Goal: Complete application form: Complete application form

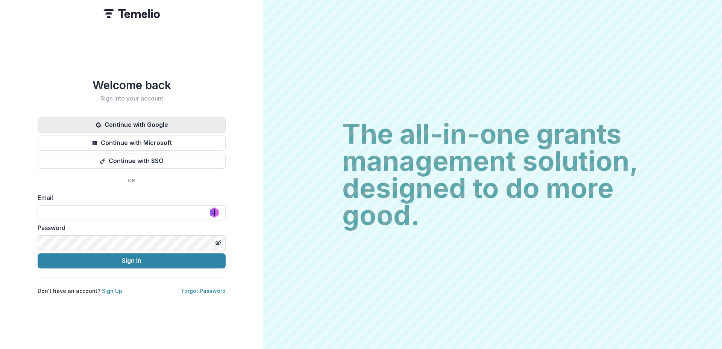
click at [142, 120] on button "Continue with Google" at bounding box center [132, 124] width 188 height 15
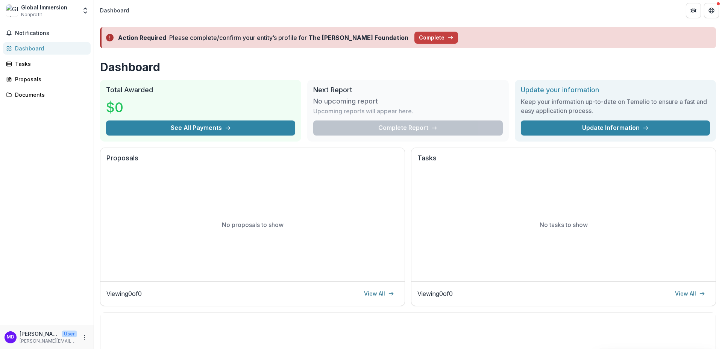
click at [59, 9] on div "Global Immersion" at bounding box center [44, 7] width 46 height 8
click at [711, 12] on icon "Get Help" at bounding box center [711, 12] width 2 height 2
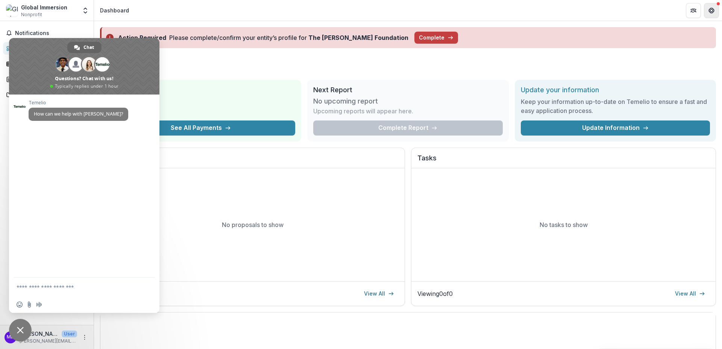
click at [711, 12] on icon "Get Help" at bounding box center [711, 12] width 2 height 2
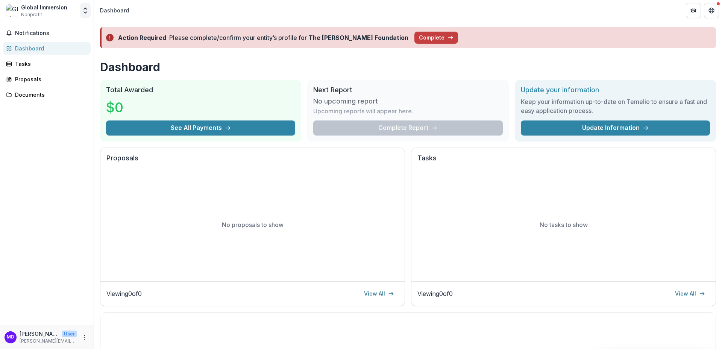
click at [85, 12] on icon "Open entity switcher" at bounding box center [86, 11] width 8 height 8
click at [35, 44] on link "Settings" at bounding box center [47, 41] width 90 height 12
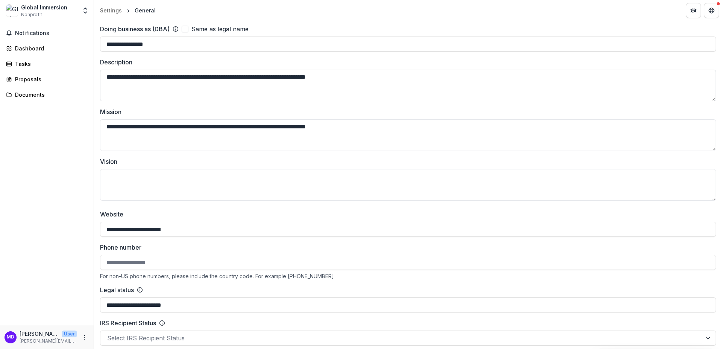
scroll to position [135, 0]
click at [175, 180] on textarea "Vision" at bounding box center [408, 185] width 616 height 32
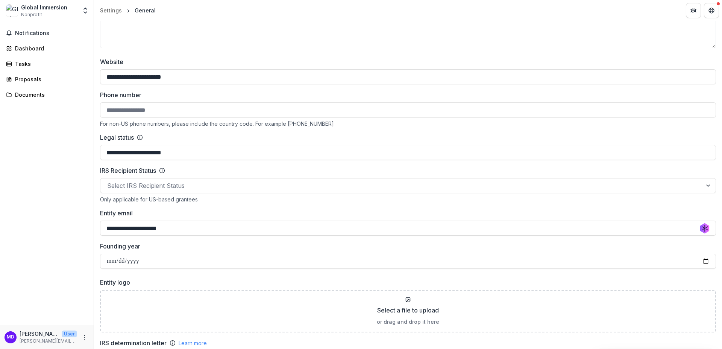
drag, startPoint x: 168, startPoint y: 206, endPoint x: 166, endPoint y: 200, distance: 6.9
click at [168, 205] on div "**********" at bounding box center [408, 162] width 616 height 211
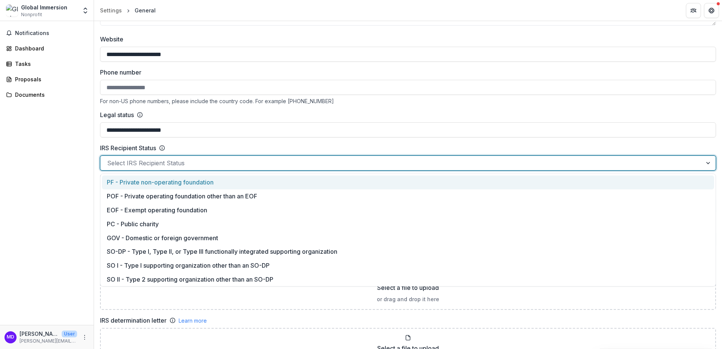
click at [167, 168] on div "Select IRS Recipient Status" at bounding box center [408, 162] width 616 height 15
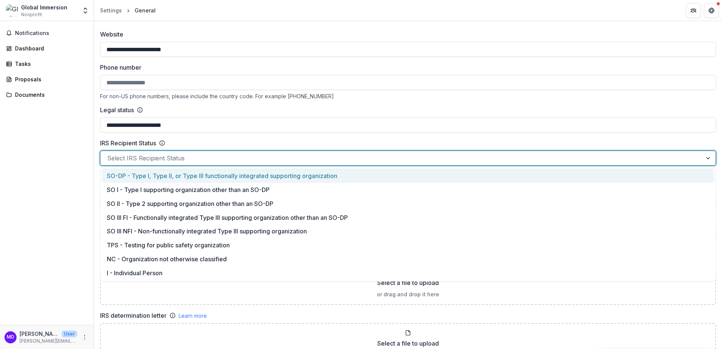
scroll to position [315, 0]
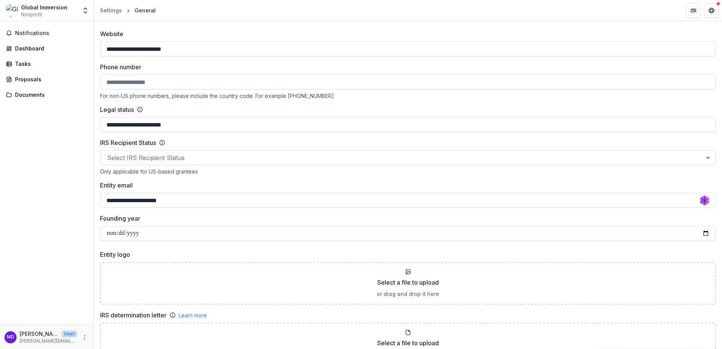
click at [291, 138] on div "**********" at bounding box center [408, 134] width 616 height 211
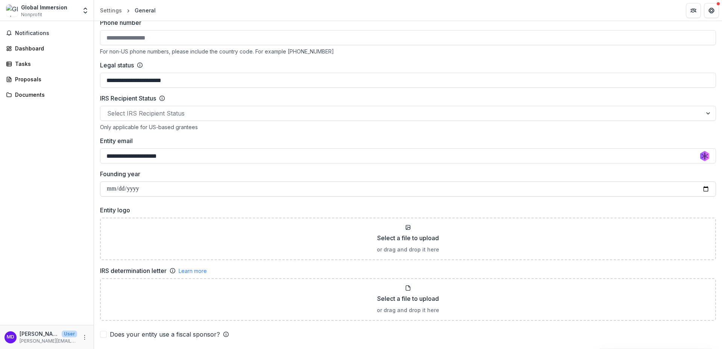
click at [164, 190] on input "**********" at bounding box center [408, 188] width 616 height 15
click at [136, 189] on input "**********" at bounding box center [408, 188] width 616 height 15
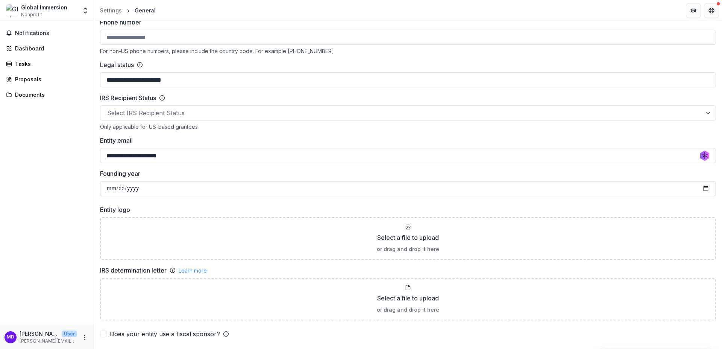
click at [147, 189] on input "**********" at bounding box center [408, 188] width 616 height 15
click at [142, 190] on input "**********" at bounding box center [408, 188] width 616 height 15
click at [400, 240] on p "Select a file to upload" at bounding box center [408, 237] width 62 height 9
type input "**********"
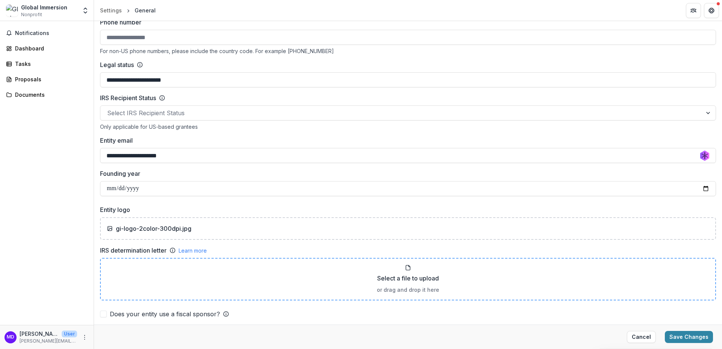
click at [406, 272] on div "Select a file to upload or drag and drop it here" at bounding box center [408, 278] width 603 height 29
type input "**********"
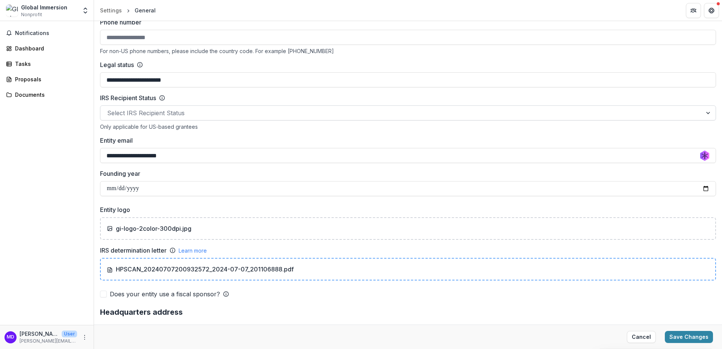
click at [167, 113] on div at bounding box center [401, 113] width 588 height 11
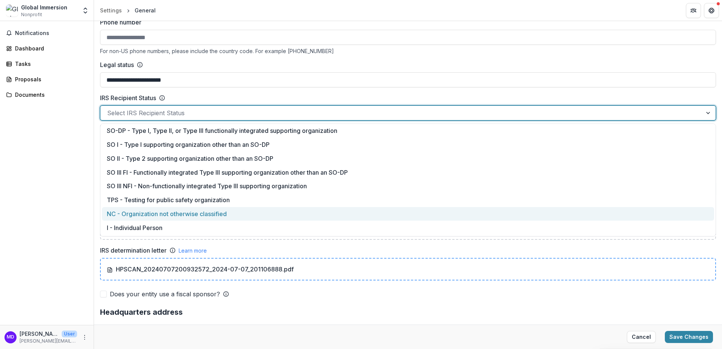
scroll to position [0, 0]
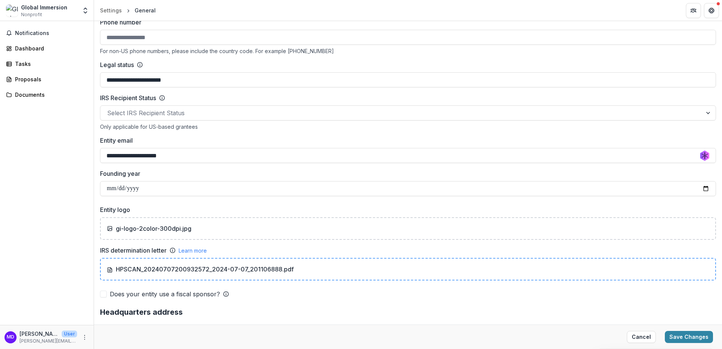
drag, startPoint x: 182, startPoint y: 98, endPoint x: 175, endPoint y: 97, distance: 8.0
click at [182, 98] on div "IRS Recipient Status" at bounding box center [408, 97] width 616 height 9
drag, startPoint x: 157, startPoint y: 97, endPoint x: 99, endPoint y: 95, distance: 58.0
click at [99, 95] on div "**********" at bounding box center [408, 335] width 628 height 1252
copy label "IRS Recipient Status"
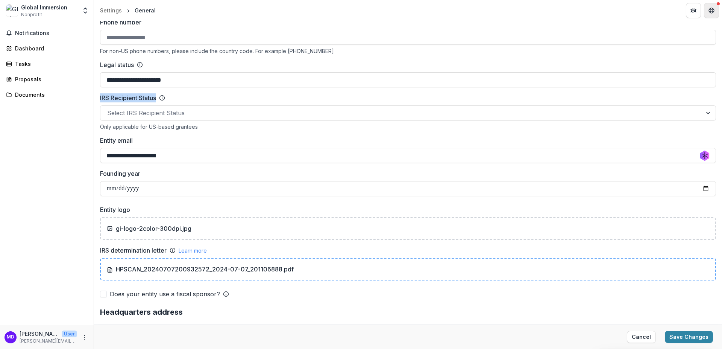
click at [707, 11] on button "Get Help" at bounding box center [711, 10] width 15 height 15
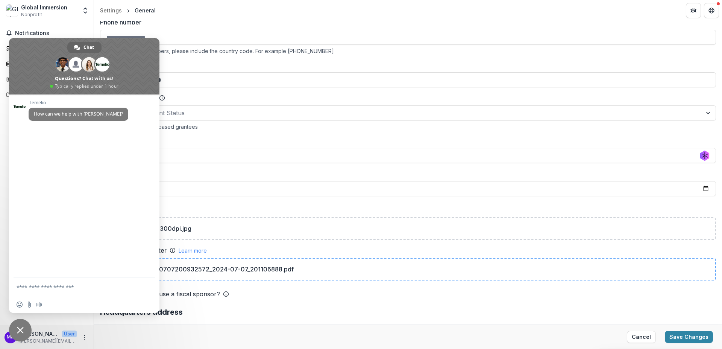
click at [41, 287] on textarea "Compose your message..." at bounding box center [77, 286] width 120 height 19
paste textarea "**********"
type textarea "**********"
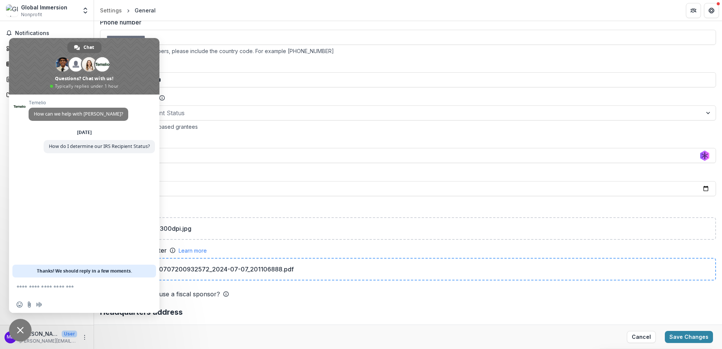
click at [220, 135] on div "**********" at bounding box center [408, 90] width 616 height 211
click at [24, 329] on span "Close chat" at bounding box center [20, 330] width 23 height 23
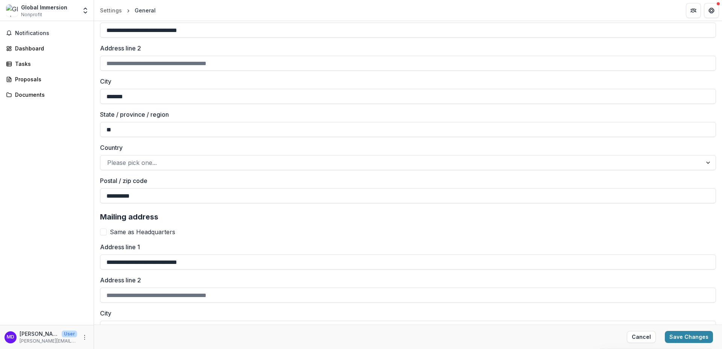
scroll to position [673, 0]
click at [103, 228] on span at bounding box center [103, 230] width 7 height 7
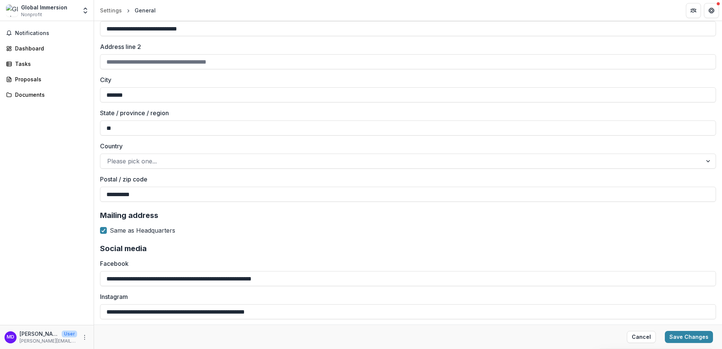
scroll to position [774, 0]
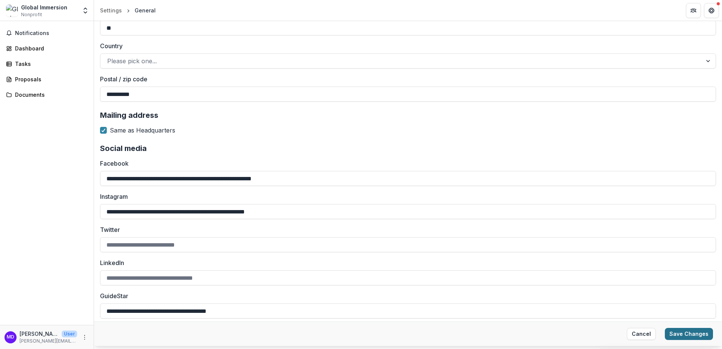
click at [698, 335] on button "Save Changes" at bounding box center [689, 334] width 48 height 12
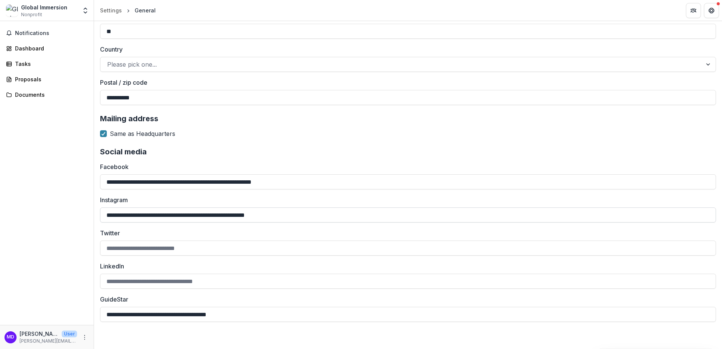
type input "**********"
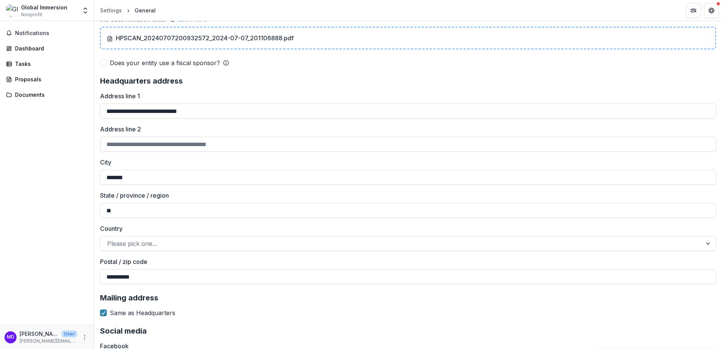
scroll to position [589, 0]
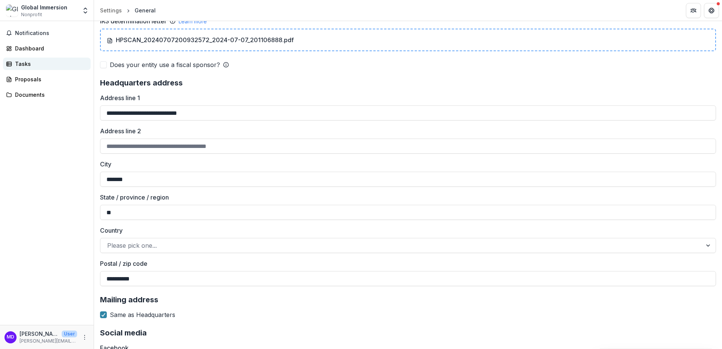
click at [32, 65] on div "Tasks" at bounding box center [50, 64] width 70 height 8
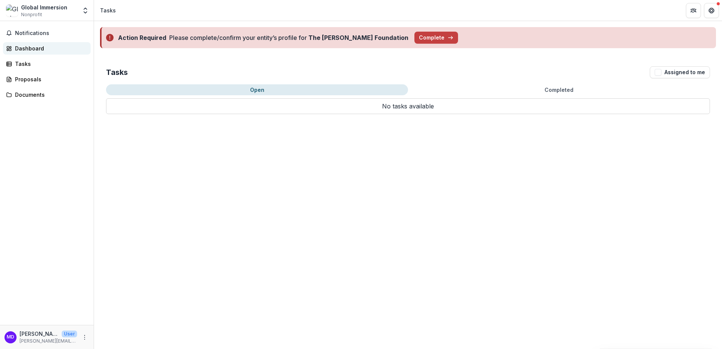
click at [23, 49] on div "Dashboard" at bounding box center [50, 48] width 70 height 8
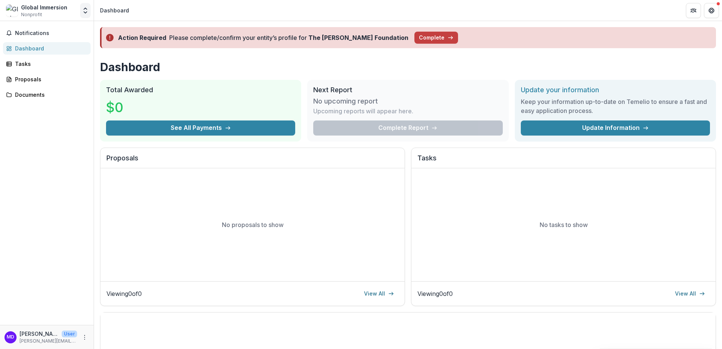
click at [84, 13] on icon "Open entity switcher" at bounding box center [86, 11] width 8 height 8
click at [43, 30] on link "Team Settings" at bounding box center [47, 29] width 90 height 12
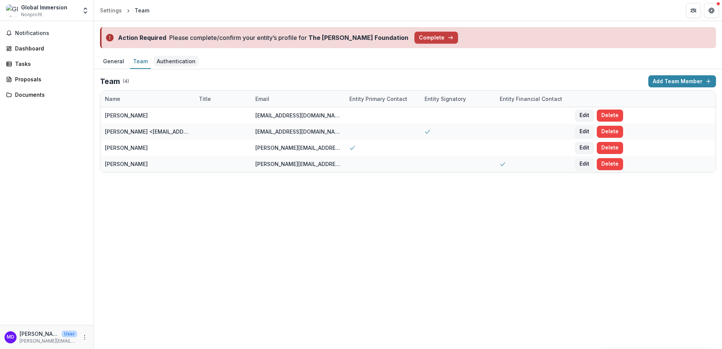
click at [170, 62] on div "Authentication" at bounding box center [176, 61] width 45 height 11
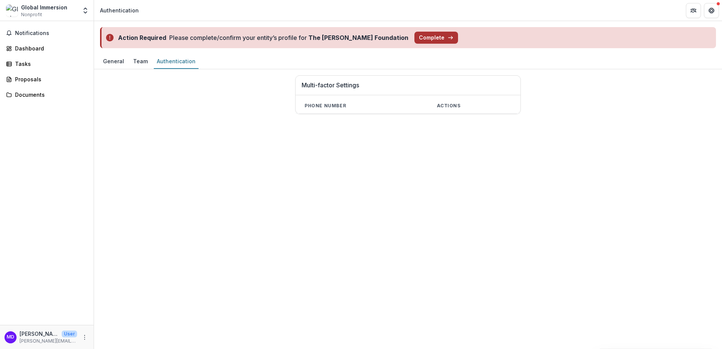
click at [415, 38] on button "Complete" at bounding box center [437, 38] width 44 height 12
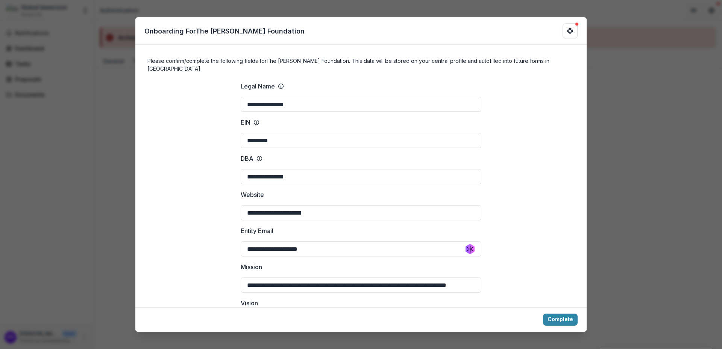
type input "**********"
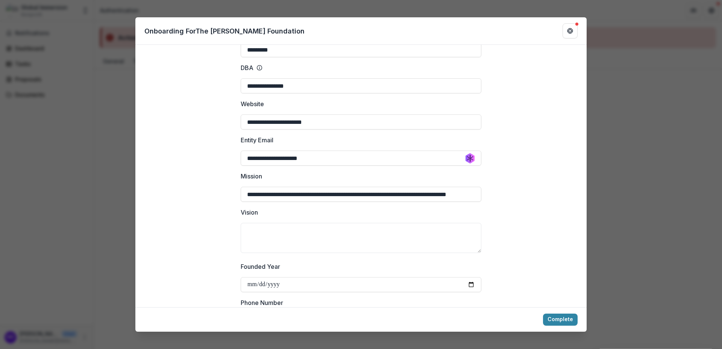
scroll to position [90, 0]
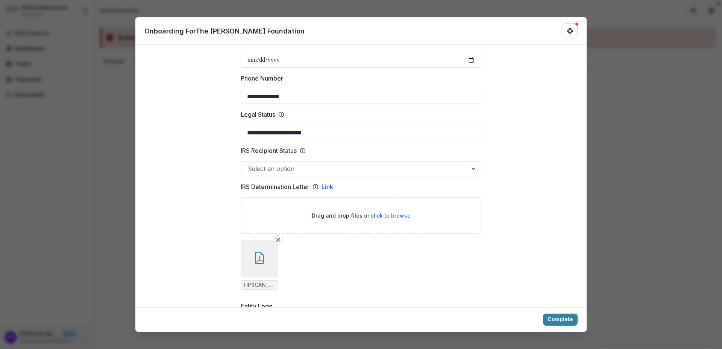
click at [390, 212] on span "click to browse" at bounding box center [391, 215] width 40 height 6
type input "**********"
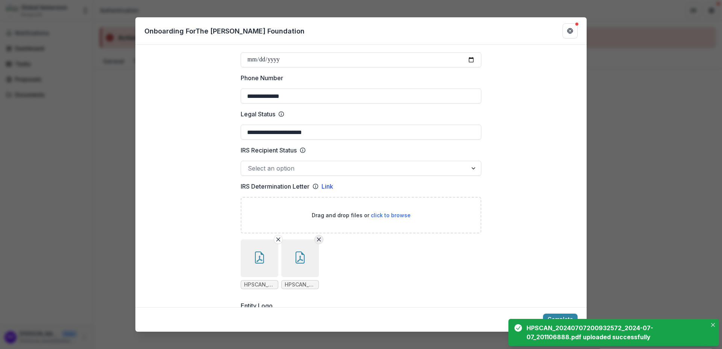
click at [318, 238] on line "Remove File" at bounding box center [319, 239] width 3 height 3
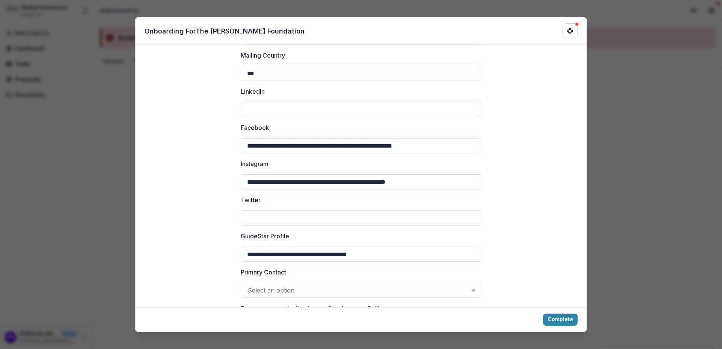
scroll to position [1113, 0]
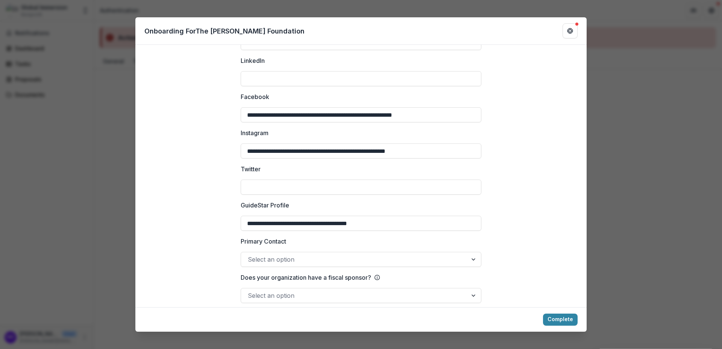
click at [289, 290] on div at bounding box center [354, 295] width 213 height 11
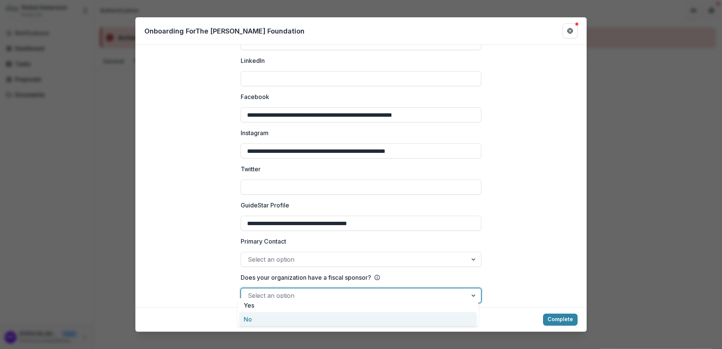
click at [267, 316] on div "No" at bounding box center [358, 319] width 238 height 14
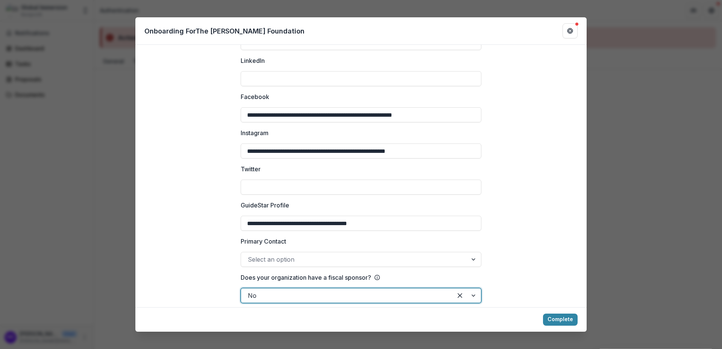
click at [297, 254] on div at bounding box center [354, 259] width 213 height 11
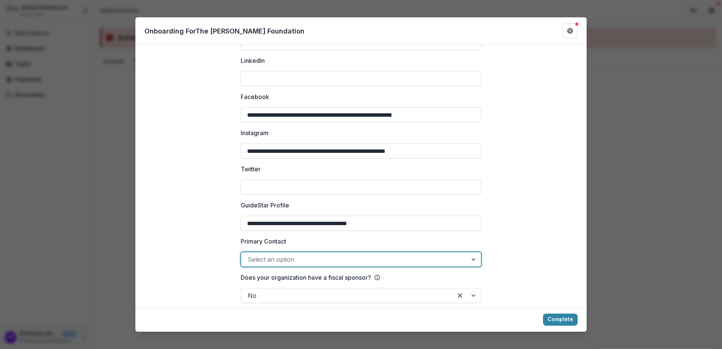
click at [296, 254] on div at bounding box center [354, 259] width 213 height 11
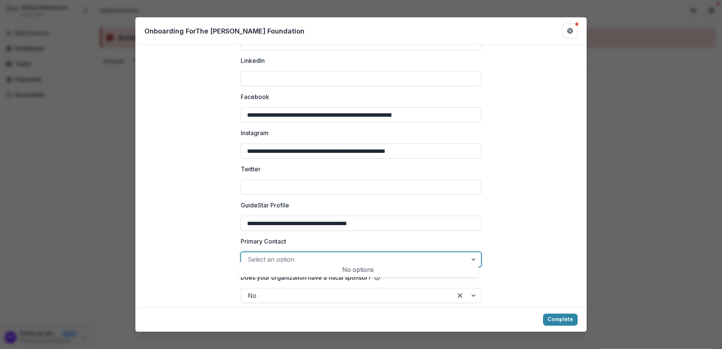
click at [347, 268] on div "No options" at bounding box center [358, 269] width 238 height 15
click at [328, 254] on div at bounding box center [354, 259] width 213 height 11
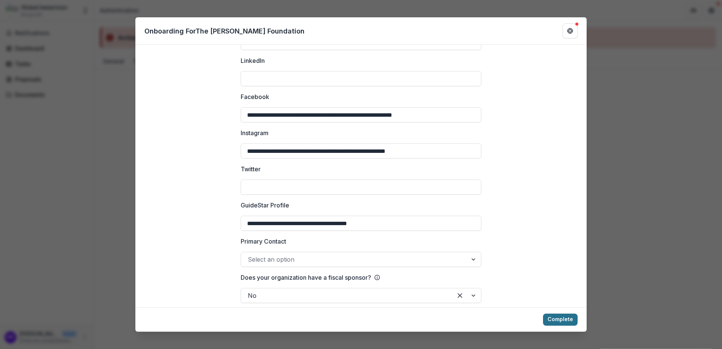
click at [560, 319] on button "Complete" at bounding box center [560, 319] width 35 height 12
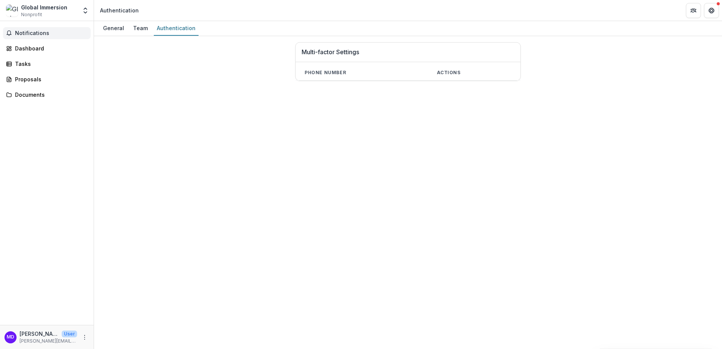
click at [41, 33] on span "Notifications" at bounding box center [51, 33] width 73 height 6
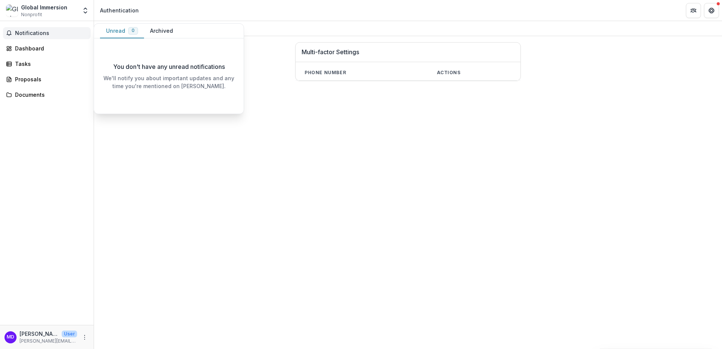
click at [40, 10] on div "Global Immersion" at bounding box center [44, 7] width 46 height 8
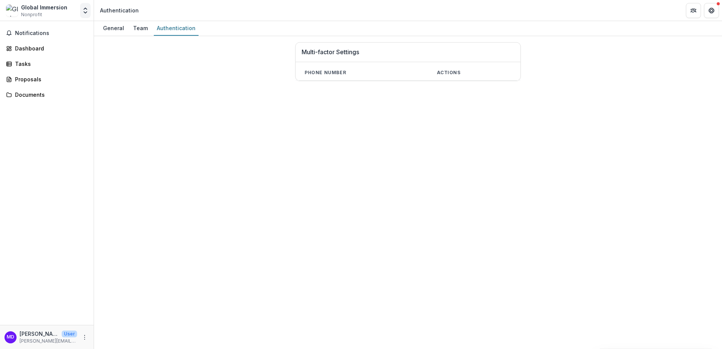
click at [84, 10] on icon "Open entity switcher" at bounding box center [86, 11] width 8 height 8
click at [29, 44] on link "Settings" at bounding box center [47, 41] width 90 height 12
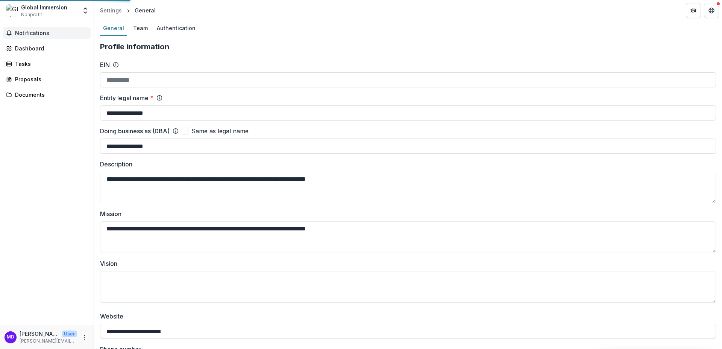
type input "**********"
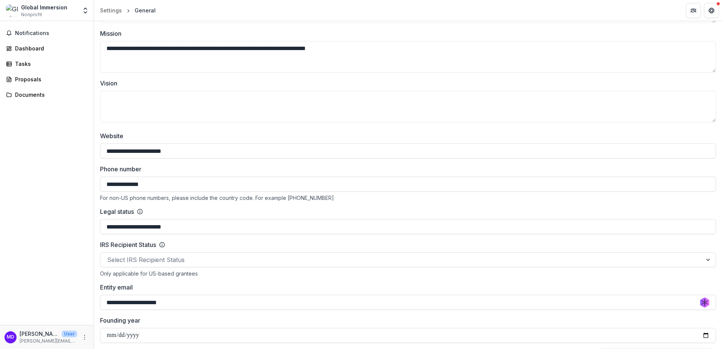
scroll to position [181, 0]
click at [707, 12] on button "Get Help" at bounding box center [711, 10] width 15 height 15
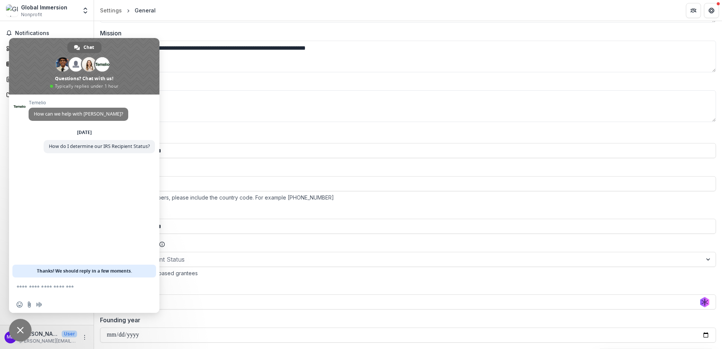
click at [17, 328] on span "Close chat" at bounding box center [20, 330] width 7 height 7
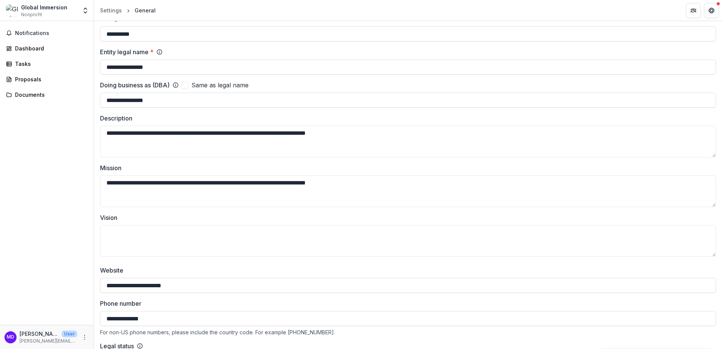
scroll to position [46, 0]
click at [187, 86] on span at bounding box center [185, 85] width 7 height 7
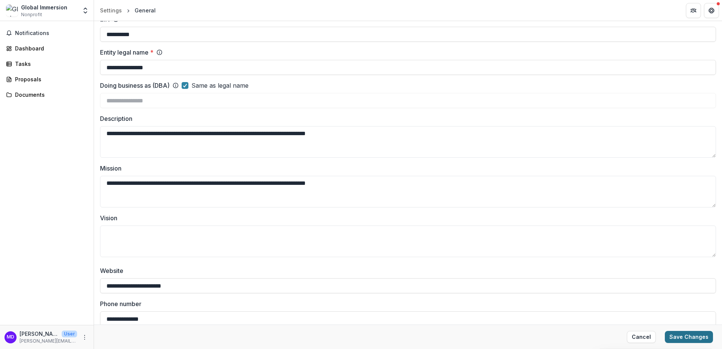
click at [687, 337] on button "Save Changes" at bounding box center [689, 337] width 48 height 12
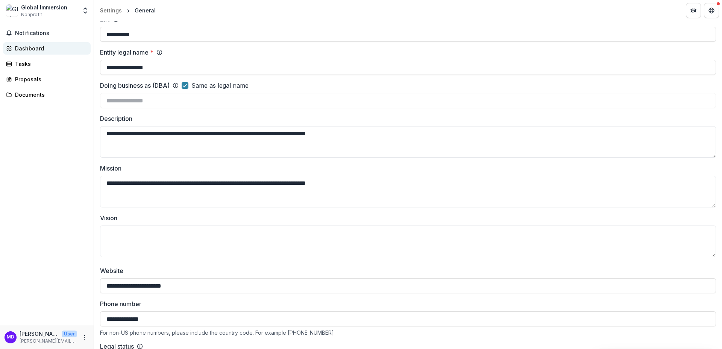
click at [26, 48] on div "Dashboard" at bounding box center [50, 48] width 70 height 8
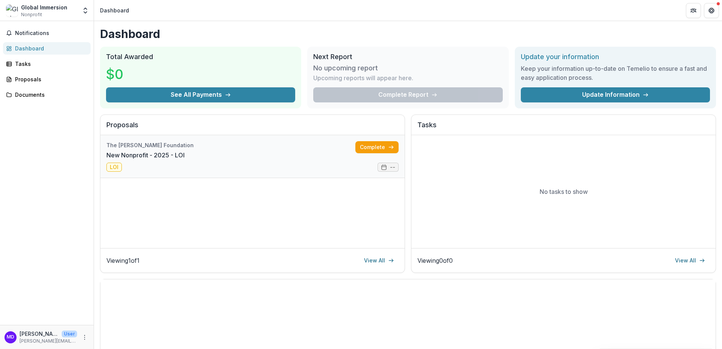
click at [185, 150] on link "New Nonprofit - 2025 - LOI" at bounding box center [145, 154] width 78 height 9
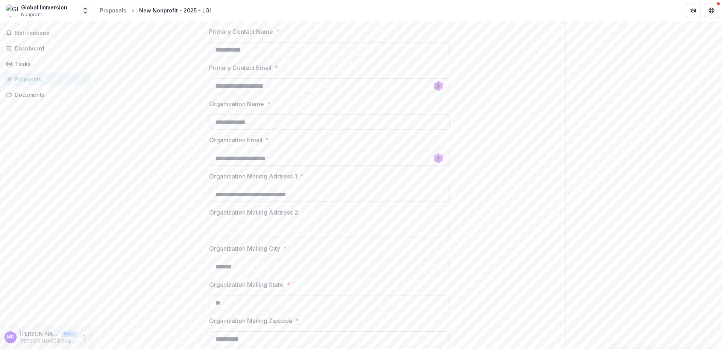
click at [279, 127] on input "**********" at bounding box center [329, 121] width 241 height 15
drag, startPoint x: 273, startPoint y: 119, endPoint x: 163, endPoint y: 115, distance: 110.7
click at [209, 115] on input "**********" at bounding box center [329, 119] width 241 height 15
type input "**********"
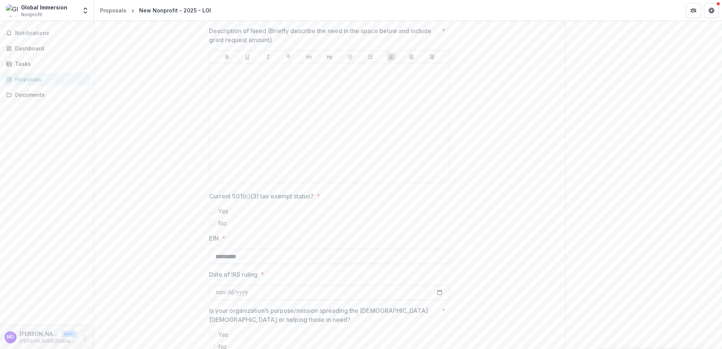
click at [209, 211] on span at bounding box center [212, 211] width 6 height 6
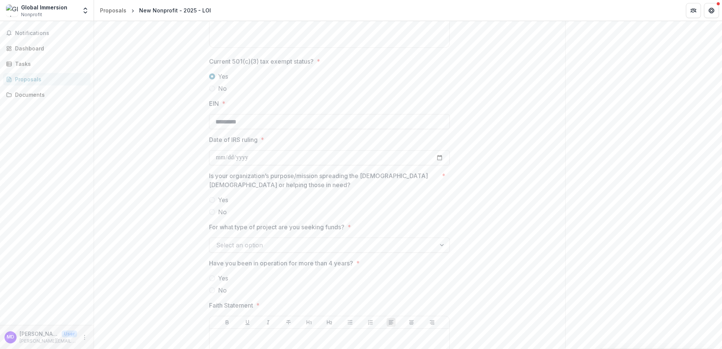
scroll to position [766, 0]
click at [249, 159] on input "Date of IRS ruling *" at bounding box center [329, 156] width 241 height 15
click at [222, 153] on input "Date of IRS ruling *" at bounding box center [329, 156] width 241 height 15
type input "**********"
click at [260, 196] on label "Yes" at bounding box center [329, 199] width 241 height 9
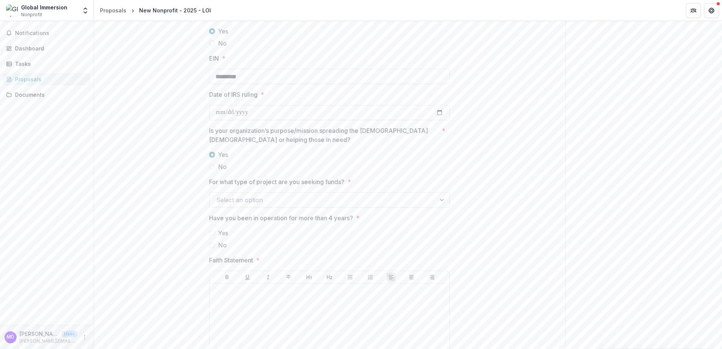
scroll to position [810, 0]
click at [243, 199] on div at bounding box center [322, 199] width 213 height 11
click at [211, 232] on span at bounding box center [212, 233] width 6 height 6
click at [257, 309] on div at bounding box center [330, 342] width 234 height 113
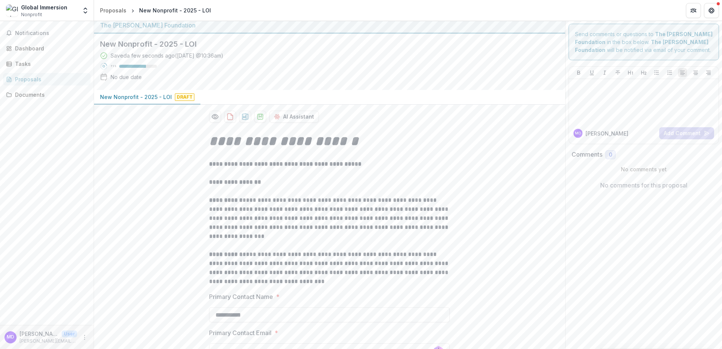
scroll to position [0, 0]
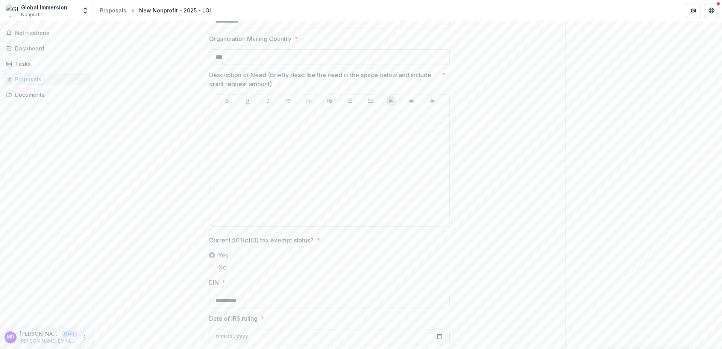
scroll to position [587, 0]
drag, startPoint x: 274, startPoint y: 82, endPoint x: 198, endPoint y: 78, distance: 75.4
click at [198, 78] on div "**********" at bounding box center [329, 222] width 471 height 1359
copy p "Description of Need (Briefly describe the need in the space below and include g…"
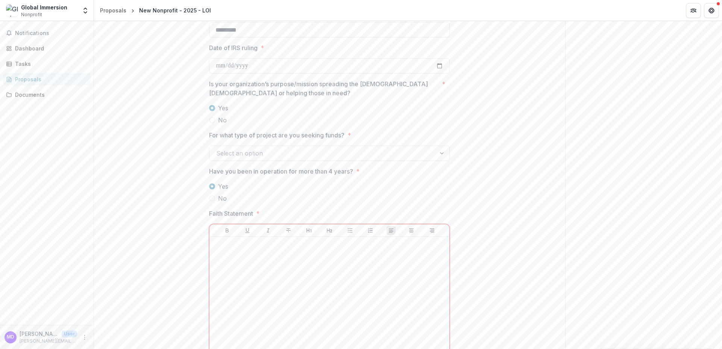
scroll to position [857, 0]
drag, startPoint x: 253, startPoint y: 212, endPoint x: 192, endPoint y: 214, distance: 61.0
copy p "Faith Statement"
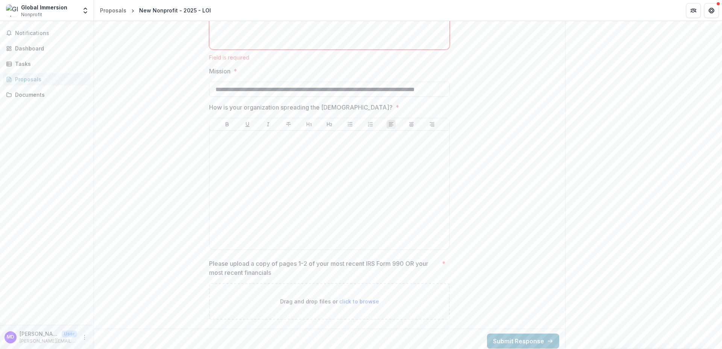
scroll to position [1167, 0]
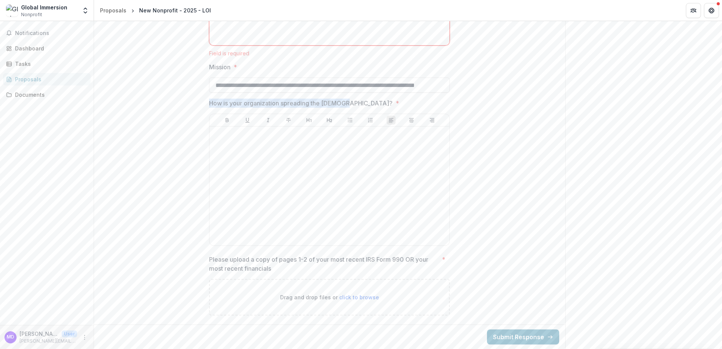
drag, startPoint x: 343, startPoint y: 103, endPoint x: 189, endPoint y: 98, distance: 154.3
copy p "How is your organization spreading the [DEMOGRAPHIC_DATA]?"
click at [712, 9] on icon "Get Help" at bounding box center [712, 11] width 6 height 6
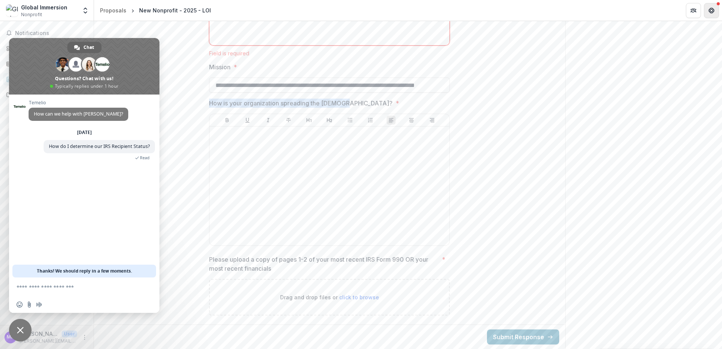
click at [712, 9] on icon "Get Help" at bounding box center [712, 11] width 6 height 6
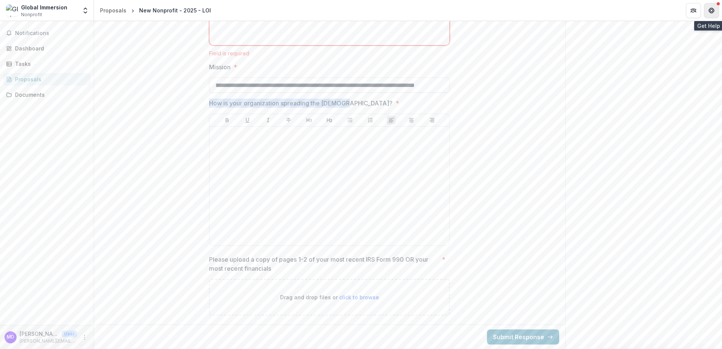
click at [711, 11] on icon "Get Help" at bounding box center [712, 11] width 6 height 6
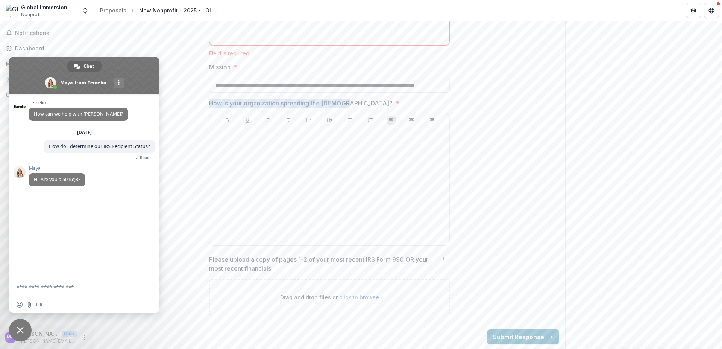
click at [61, 281] on textarea "Compose your message..." at bounding box center [77, 286] width 120 height 19
type textarea "***"
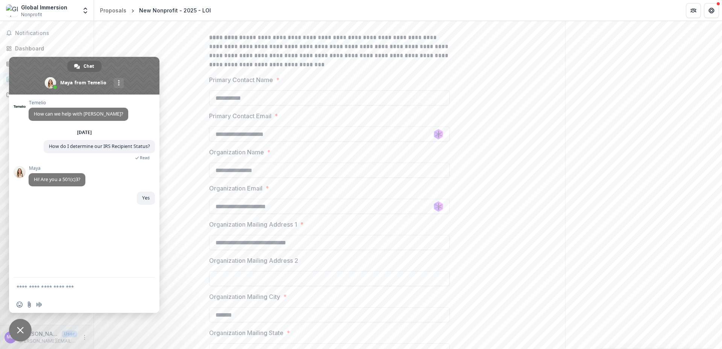
scroll to position [220, 0]
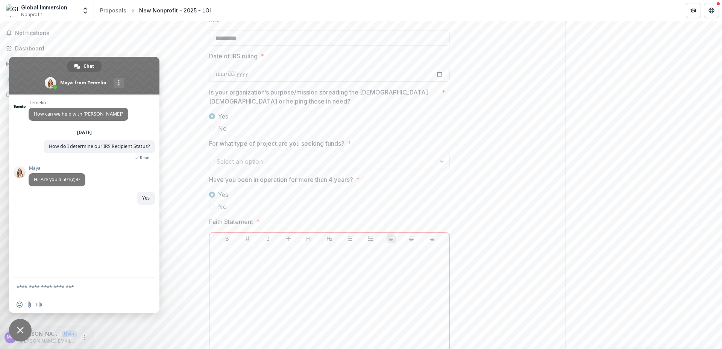
click at [287, 161] on div at bounding box center [322, 161] width 213 height 11
click at [287, 161] on div at bounding box center [322, 159] width 213 height 11
click at [263, 178] on div "Project/Programs" at bounding box center [327, 177] width 238 height 14
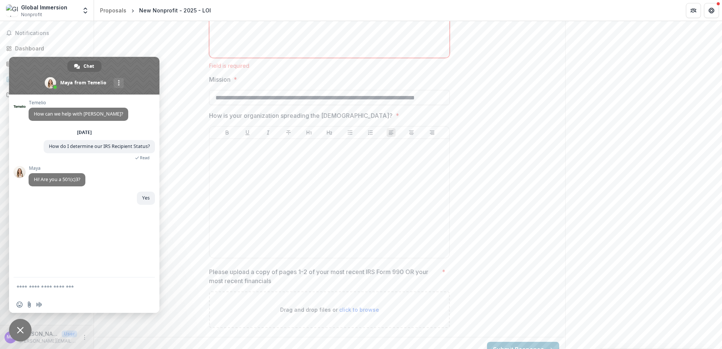
scroll to position [1167, 0]
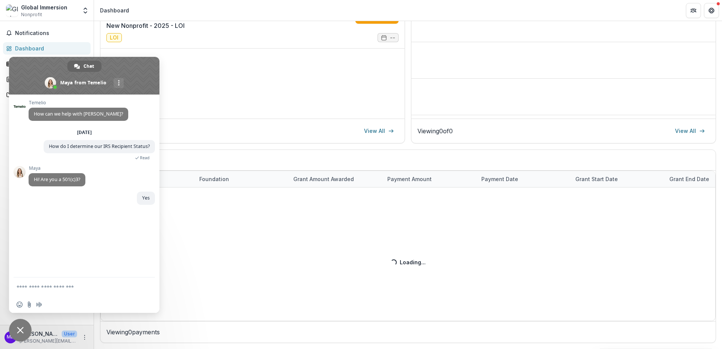
scroll to position [129, 0]
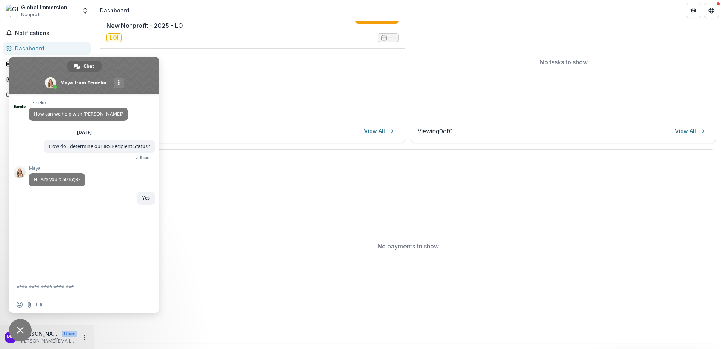
click at [26, 329] on span "Close chat" at bounding box center [20, 330] width 23 height 23
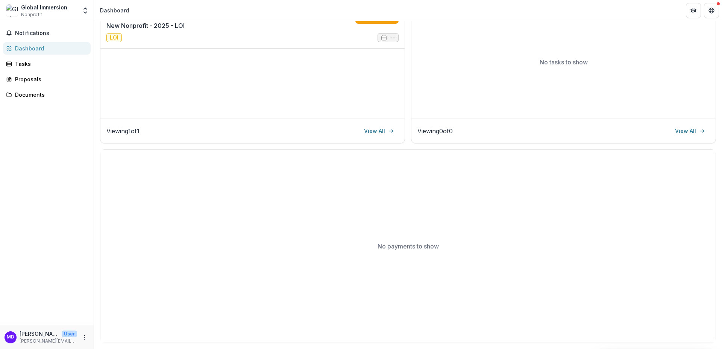
click at [80, 9] on div "Global Immersion Nonprofit Team Settings Settings" at bounding box center [47, 10] width 88 height 15
click at [83, 11] on icon "Open entity switcher" at bounding box center [86, 11] width 8 height 8
click at [31, 41] on link "Settings" at bounding box center [47, 41] width 90 height 12
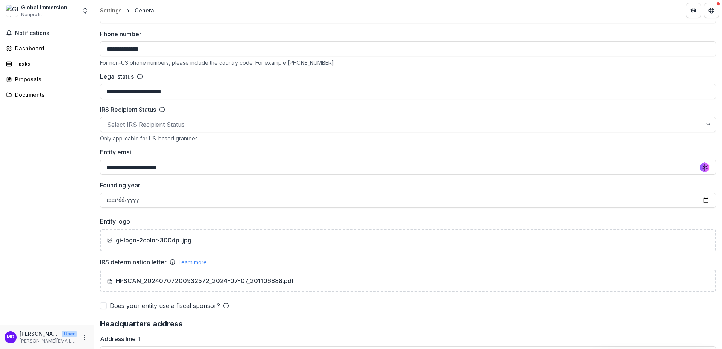
scroll to position [316, 0]
click at [153, 122] on div at bounding box center [401, 124] width 588 height 11
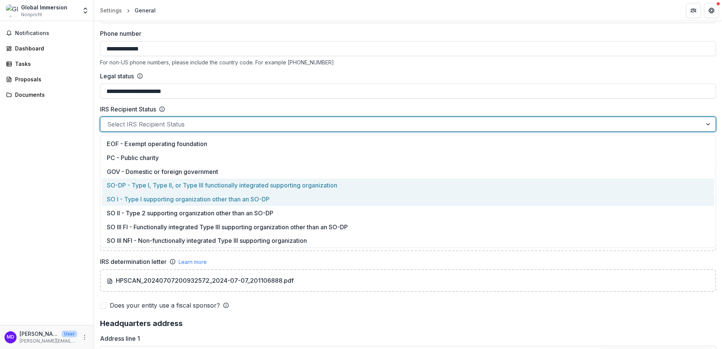
scroll to position [0, 0]
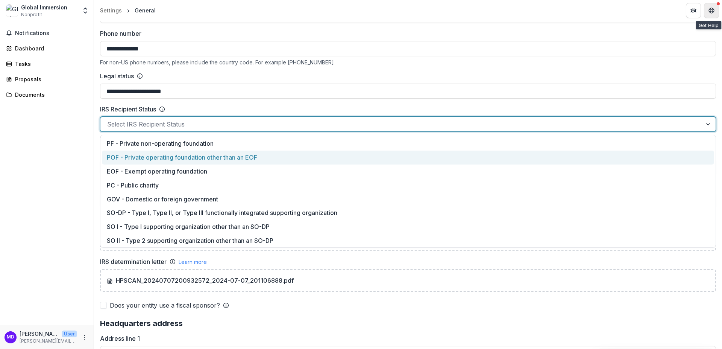
click at [717, 10] on button "Get Help" at bounding box center [711, 10] width 15 height 15
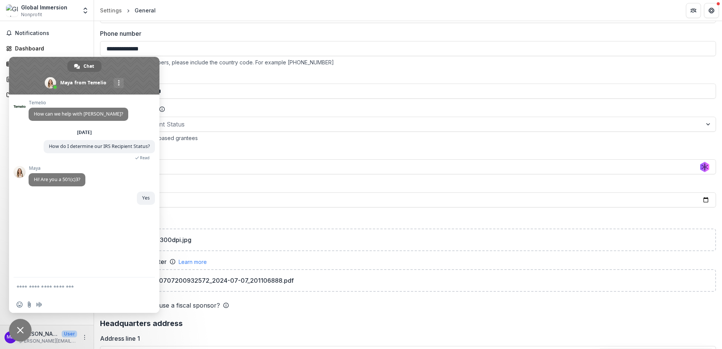
click at [53, 284] on textarea "Compose your message..." at bounding box center [77, 286] width 120 height 19
click at [23, 326] on span "Close chat" at bounding box center [20, 330] width 23 height 23
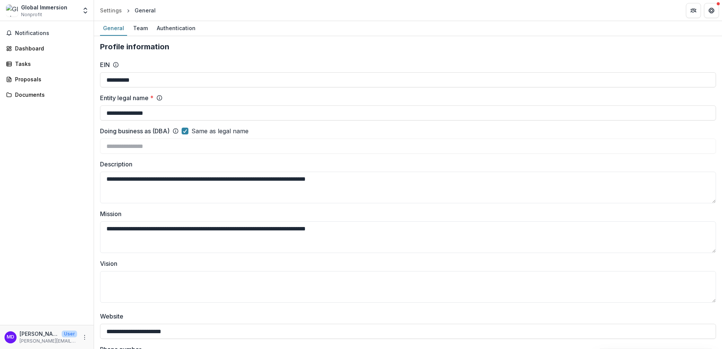
click at [38, 10] on div "Global Immersion" at bounding box center [44, 7] width 46 height 8
click at [38, 33] on span "Notifications" at bounding box center [51, 33] width 73 height 6
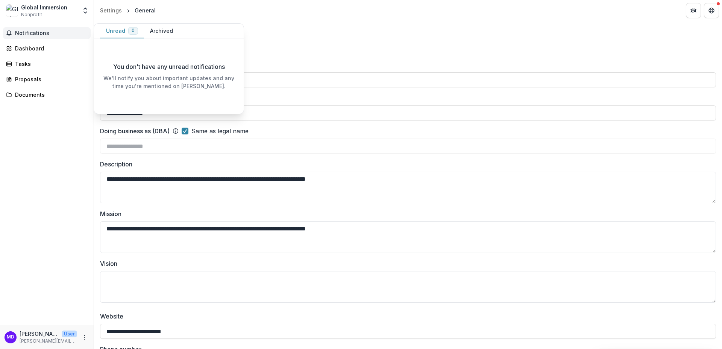
click at [49, 5] on div "Global Immersion" at bounding box center [44, 7] width 46 height 8
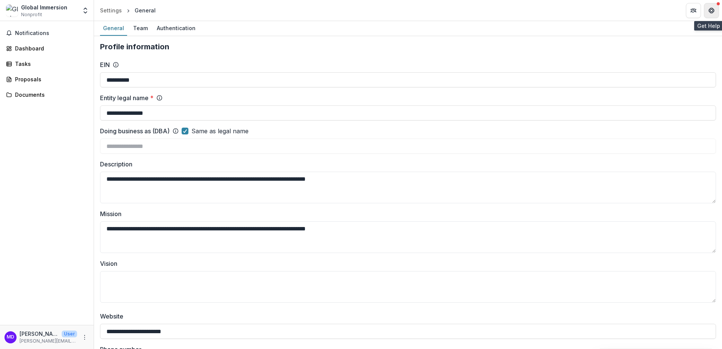
click at [715, 7] on button "Get Help" at bounding box center [711, 10] width 15 height 15
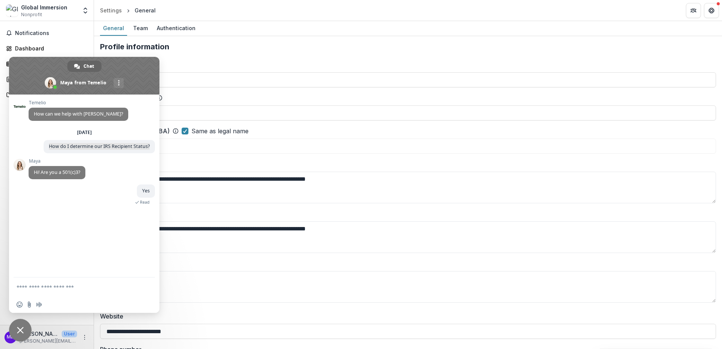
drag, startPoint x: 50, startPoint y: 146, endPoint x: 161, endPoint y: 150, distance: 110.7
click at [160, 150] on div "[PERSON_NAME] How can we help with [PERSON_NAME]? [DATE] How do I determine our…" at bounding box center [84, 185] width 150 height 183
drag, startPoint x: 104, startPoint y: 147, endPoint x: 147, endPoint y: 145, distance: 43.7
click at [147, 145] on span "How do I determine our IRS Recipient Status?" at bounding box center [99, 146] width 101 height 6
copy span "IRS Recipient Status"
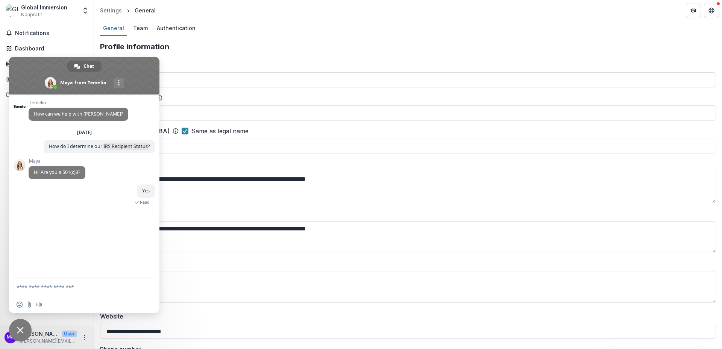
click at [13, 331] on span "Close chat" at bounding box center [20, 330] width 23 height 23
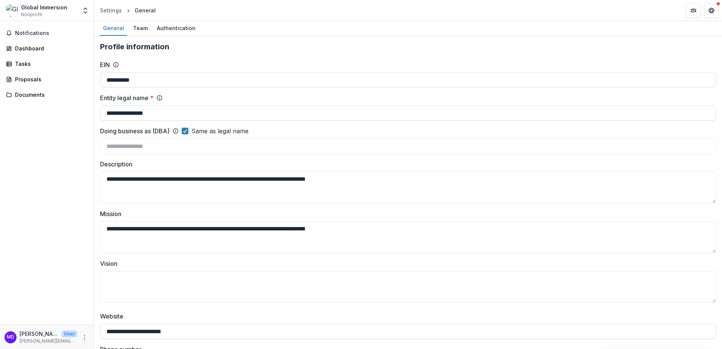
click at [58, 10] on div "Global Immersion" at bounding box center [44, 7] width 46 height 8
click at [85, 12] on polyline "Open entity switcher" at bounding box center [85, 13] width 3 height 2
click at [36, 40] on link "Settings" at bounding box center [47, 41] width 90 height 12
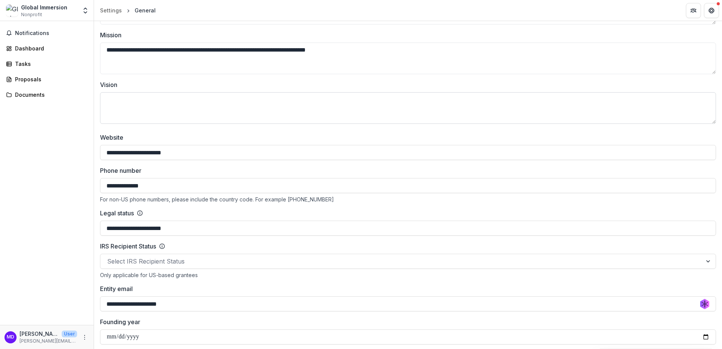
click at [160, 102] on textarea "Vision" at bounding box center [408, 108] width 616 height 32
click at [125, 263] on div at bounding box center [401, 260] width 588 height 11
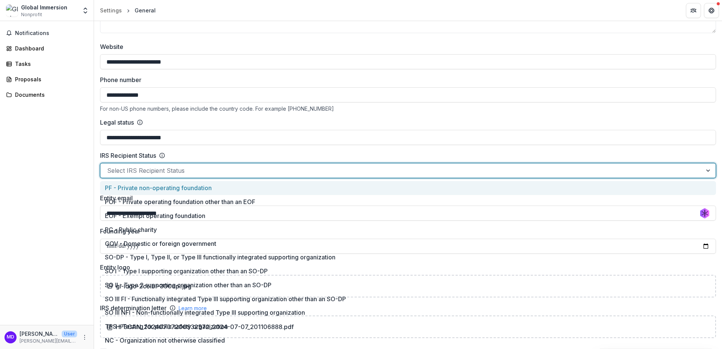
scroll to position [270, 0]
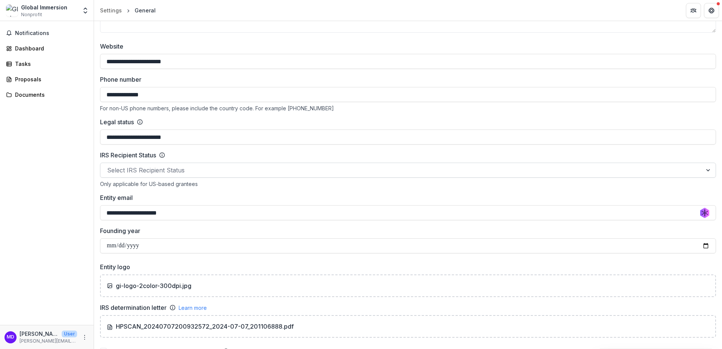
click at [190, 171] on div at bounding box center [401, 170] width 588 height 11
click at [188, 168] on div at bounding box center [401, 170] width 588 height 11
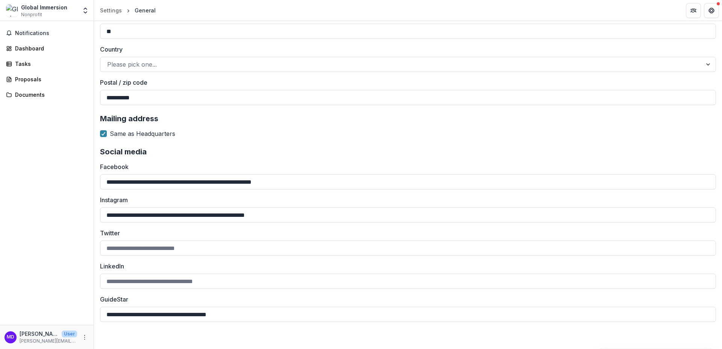
scroll to position [511, 0]
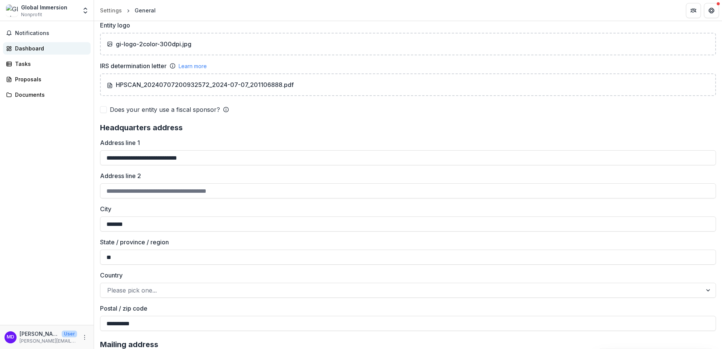
click at [22, 44] on div "Dashboard" at bounding box center [50, 48] width 70 height 8
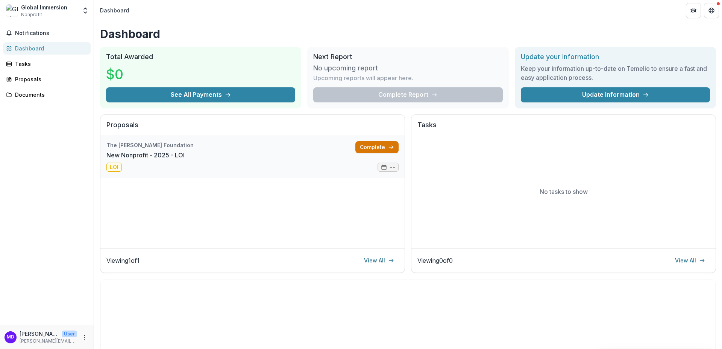
click at [378, 146] on link "Complete" at bounding box center [377, 147] width 43 height 12
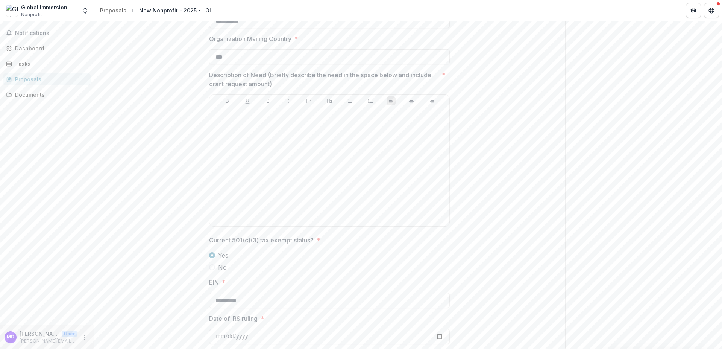
scroll to position [587, 0]
drag, startPoint x: 208, startPoint y: 74, endPoint x: 279, endPoint y: 86, distance: 71.7
click at [279, 86] on p "Description of Need (Briefly describe the need in the space below and include g…" at bounding box center [324, 79] width 230 height 18
click at [275, 81] on p "Description of Need (Briefly describe the need in the space below and include g…" at bounding box center [324, 79] width 230 height 18
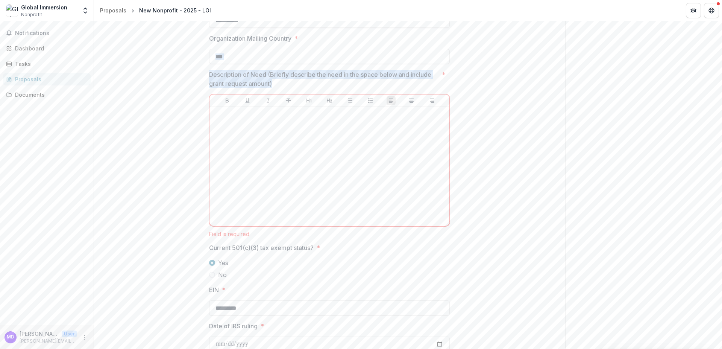
drag, startPoint x: 275, startPoint y: 81, endPoint x: 210, endPoint y: 67, distance: 66.3
click at [210, 67] on div "**********" at bounding box center [329, 222] width 241 height 1359
copy div "Description of Need (Briefly describe the need in the space below and include g…"
click at [129, 207] on div "**********" at bounding box center [329, 222] width 471 height 1359
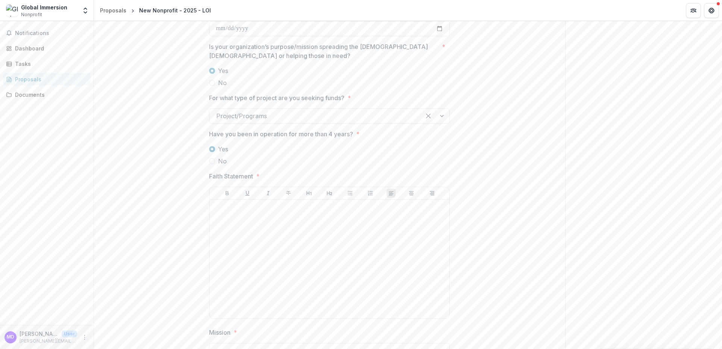
scroll to position [902, 0]
drag, startPoint x: 254, startPoint y: 176, endPoint x: 204, endPoint y: 175, distance: 50.0
copy p "Faith Statement"
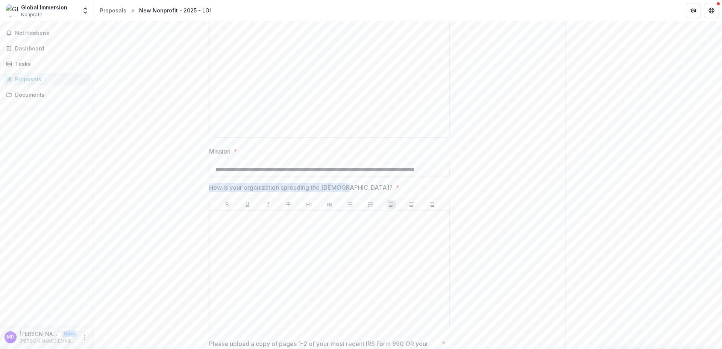
drag, startPoint x: 343, startPoint y: 186, endPoint x: 208, endPoint y: 185, distance: 134.7
click at [209, 185] on p "How is your organization spreading the [DEMOGRAPHIC_DATA]?" at bounding box center [301, 187] width 184 height 9
copy p "How is your organization spreading the [DEMOGRAPHIC_DATA]?"
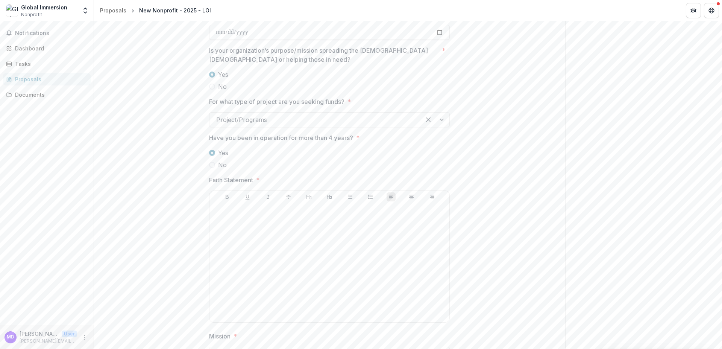
scroll to position [859, 0]
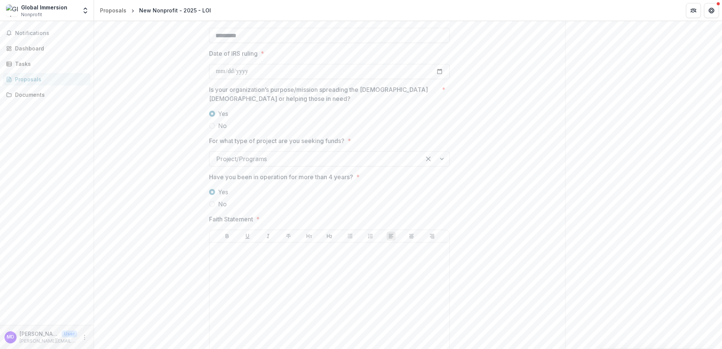
click at [252, 221] on span "Faith Statement *" at bounding box center [327, 218] width 236 height 9
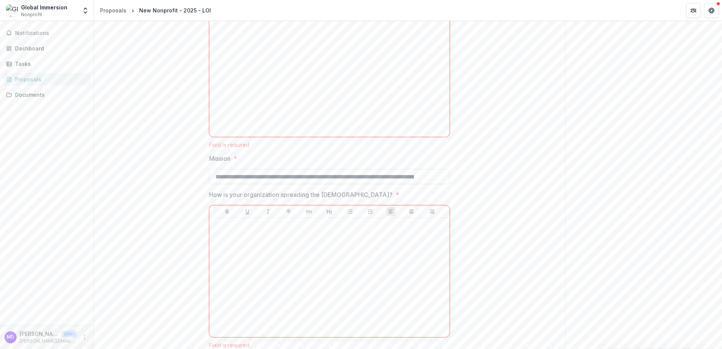
scroll to position [1084, 0]
drag, startPoint x: 341, startPoint y: 194, endPoint x: 198, endPoint y: 195, distance: 143.7
copy p "How is your organization spreading the [DEMOGRAPHIC_DATA]?"
click at [711, 12] on icon "Get Help" at bounding box center [712, 11] width 6 height 6
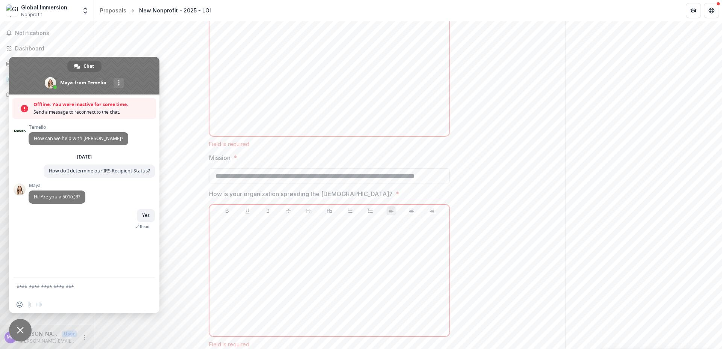
click at [65, 286] on textarea "Compose your message..." at bounding box center [77, 286] width 120 height 19
click at [58, 287] on textarea "Compose your message..." at bounding box center [77, 286] width 120 height 19
type textarea "*"
click at [62, 287] on textarea "Compose your message..." at bounding box center [77, 286] width 120 height 19
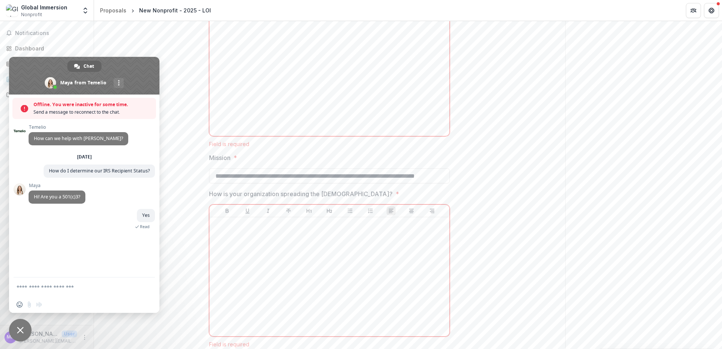
type textarea "*"
